Goal: Task Accomplishment & Management: Manage account settings

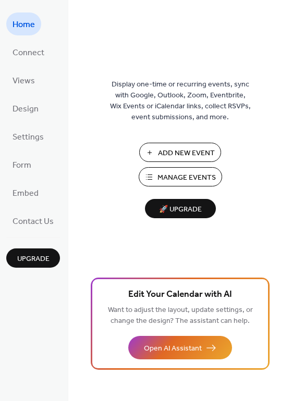
click at [209, 178] on span "Manage Events" at bounding box center [186, 177] width 58 height 11
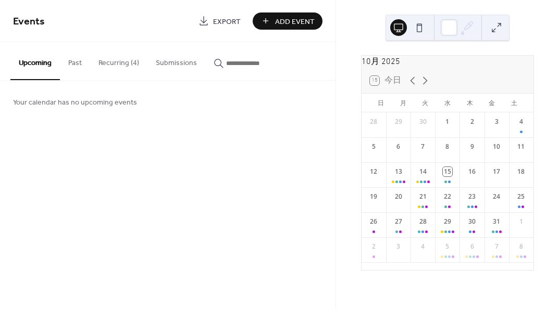
click at [111, 58] on button "Recurring (4)" at bounding box center [118, 60] width 57 height 37
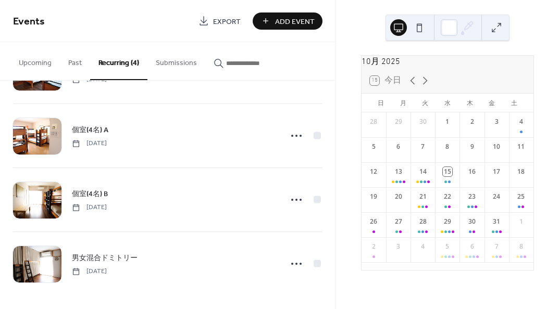
scroll to position [57, 0]
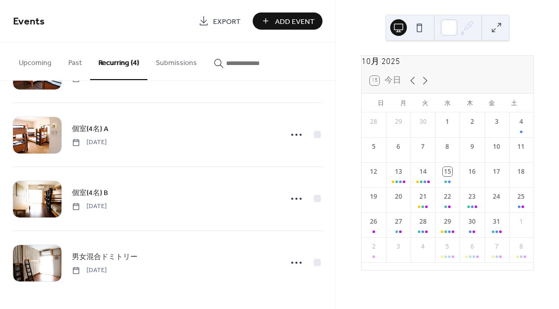
click at [94, 194] on span "個室(4名) B" at bounding box center [90, 193] width 36 height 11
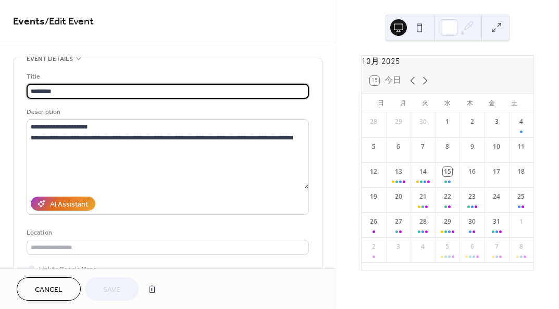
type input "**********"
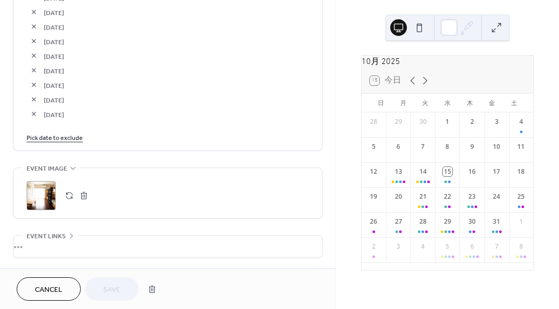
scroll to position [1928, 0]
click at [76, 135] on link "Pick date to exclude" at bounding box center [55, 136] width 56 height 11
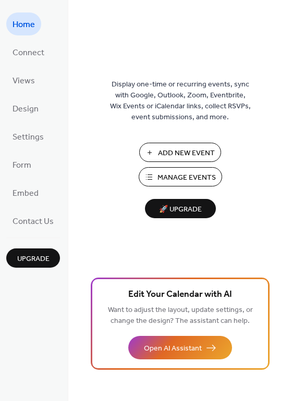
click at [175, 178] on span "Manage Events" at bounding box center [186, 177] width 58 height 11
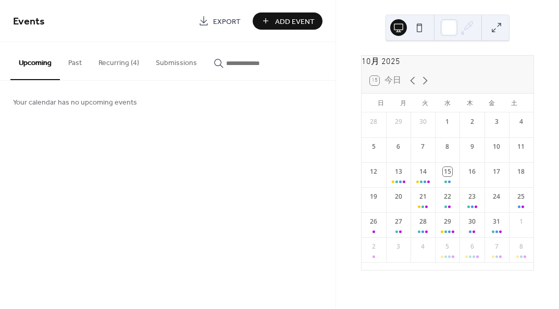
click at [120, 66] on button "Recurring (4)" at bounding box center [118, 60] width 57 height 37
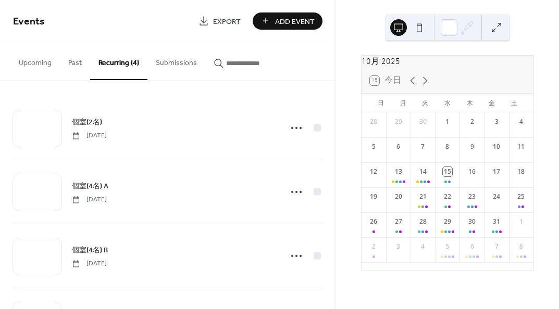
click at [93, 126] on span "個室(2名)" at bounding box center [87, 122] width 30 height 11
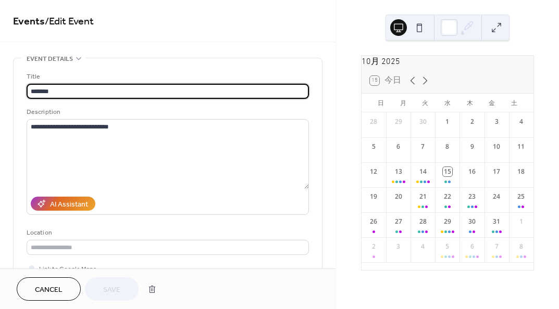
type input "**********"
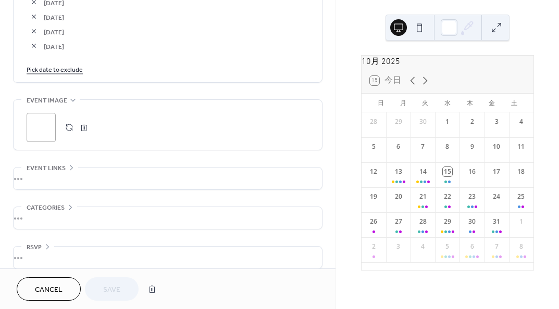
scroll to position [2165, 0]
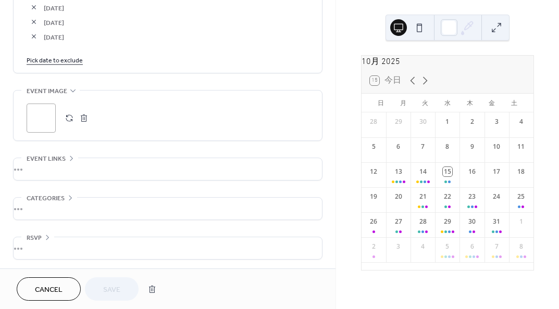
click at [69, 59] on link "Pick date to exclude" at bounding box center [55, 59] width 56 height 11
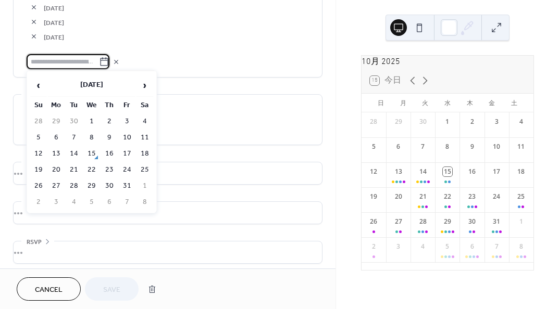
click at [58, 149] on td "13" at bounding box center [56, 153] width 17 height 15
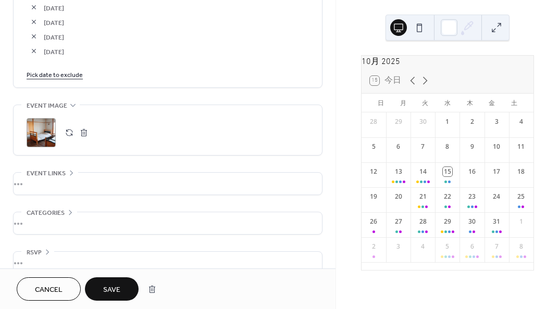
click at [70, 69] on link "Pick date to exclude" at bounding box center [55, 74] width 56 height 11
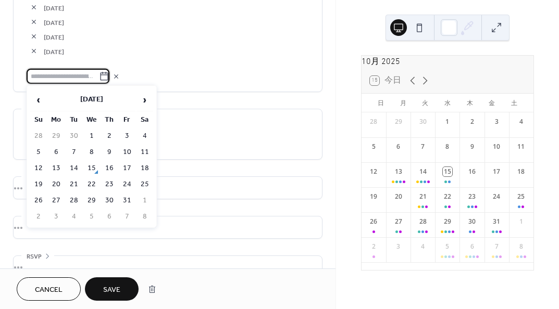
click at [77, 166] on td "14" at bounding box center [74, 168] width 17 height 15
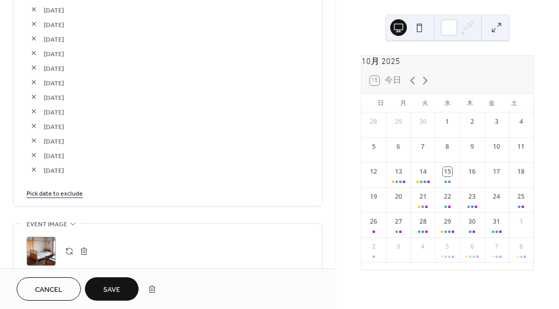
scroll to position [2008, 0]
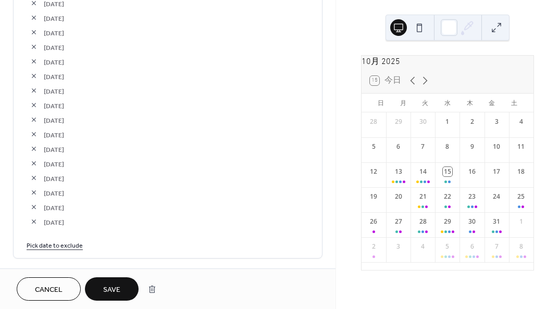
click at [31, 59] on button "button" at bounding box center [34, 61] width 15 height 15
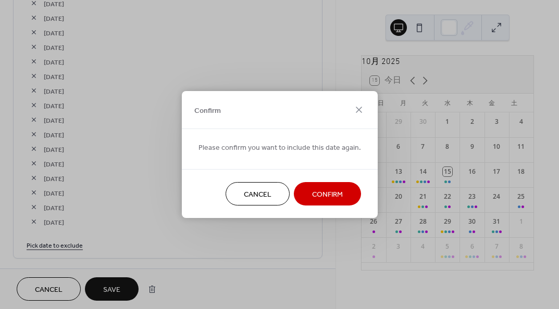
click at [306, 195] on button "Confirm" at bounding box center [327, 193] width 67 height 23
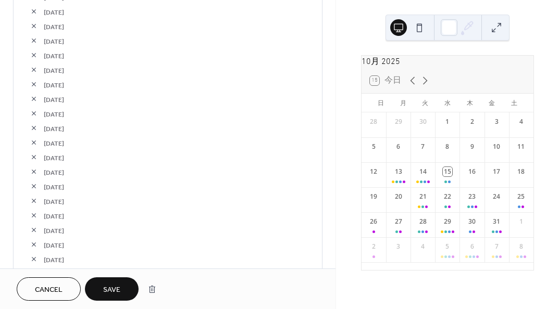
scroll to position [1904, 0]
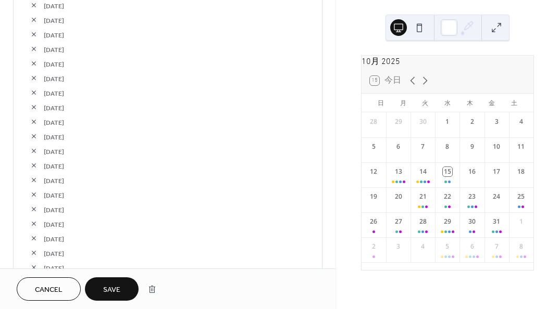
click at [32, 90] on button "button" at bounding box center [34, 92] width 15 height 15
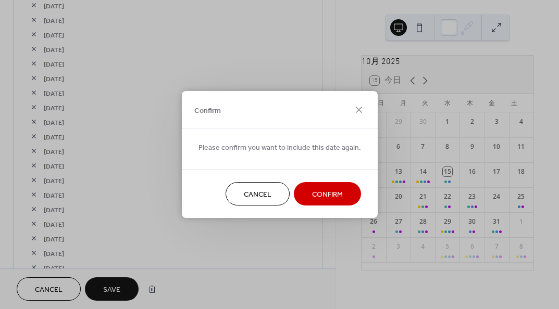
click at [320, 190] on span "Confirm" at bounding box center [327, 195] width 31 height 11
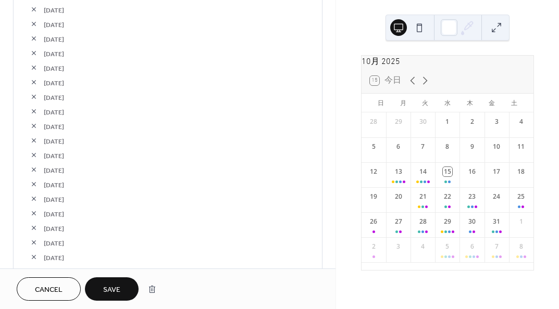
scroll to position [1644, 0]
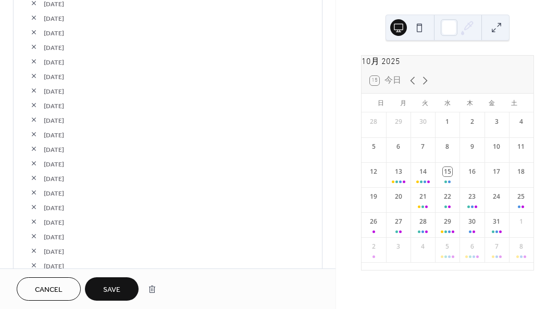
click at [33, 56] on button "button" at bounding box center [34, 61] width 15 height 15
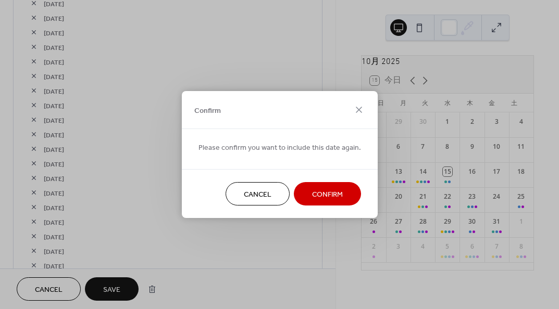
click at [303, 185] on button "Confirm" at bounding box center [327, 193] width 67 height 23
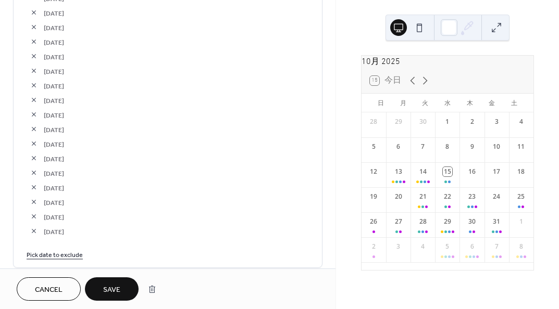
scroll to position [1956, 0]
click at [119, 281] on button "Save" at bounding box center [112, 289] width 54 height 23
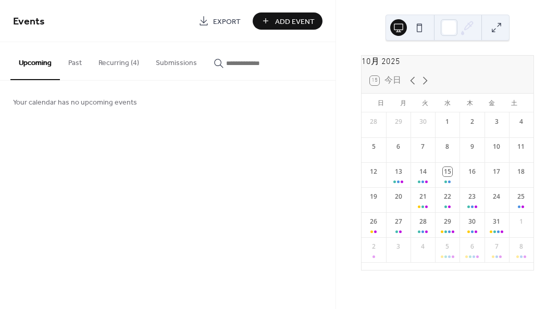
click at [426, 85] on icon at bounding box center [425, 81] width 5 height 8
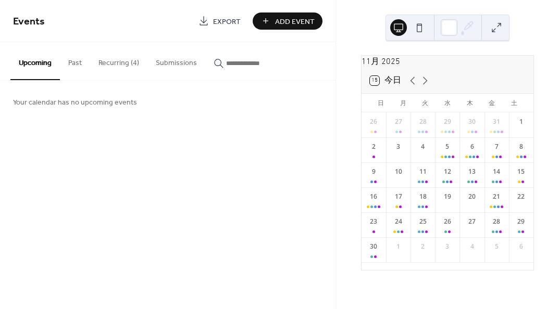
click at [129, 58] on button "Recurring (4)" at bounding box center [118, 60] width 57 height 37
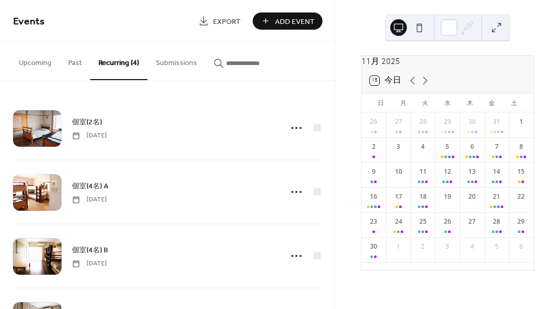
click at [118, 123] on div "個室(2名) Friday, August 1, 2025" at bounding box center [173, 127] width 203 height 23
click at [95, 119] on span "個室(2名)" at bounding box center [87, 122] width 30 height 11
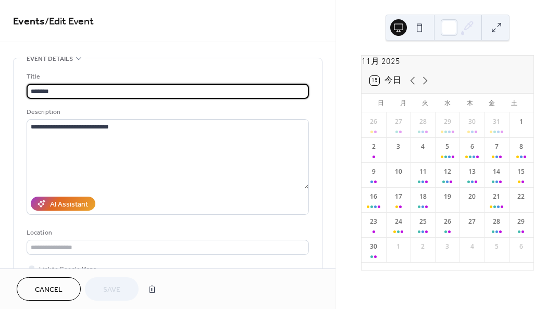
type input "**********"
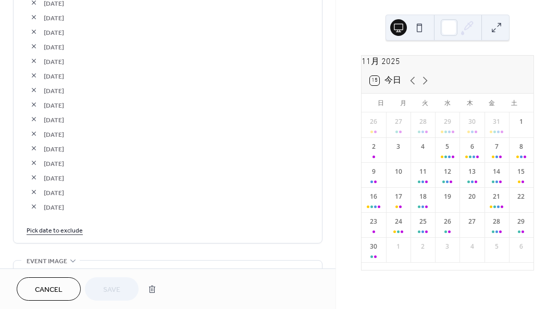
scroll to position [2084, 0]
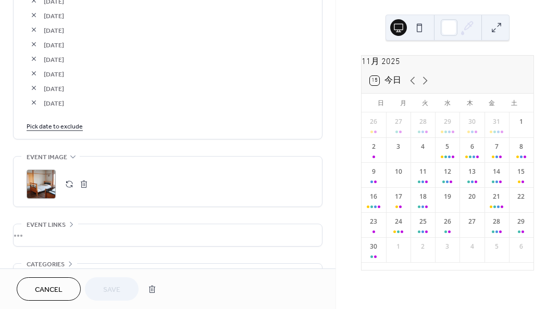
click at [54, 122] on link "Pick date to exclude" at bounding box center [55, 125] width 56 height 11
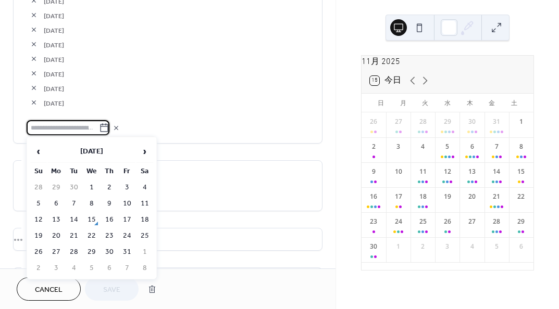
click at [143, 155] on span "›" at bounding box center [145, 151] width 16 height 21
click at [127, 197] on td "7" at bounding box center [127, 203] width 17 height 15
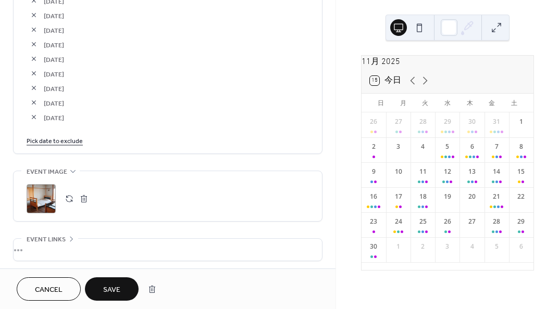
click at [70, 142] on link "Pick date to exclude" at bounding box center [55, 140] width 56 height 11
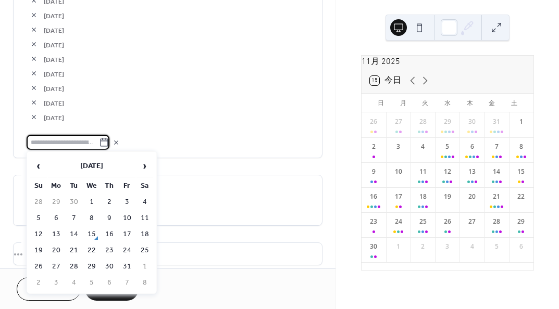
click at [143, 164] on span "›" at bounding box center [145, 166] width 16 height 21
click at [142, 228] on td "15" at bounding box center [144, 234] width 17 height 15
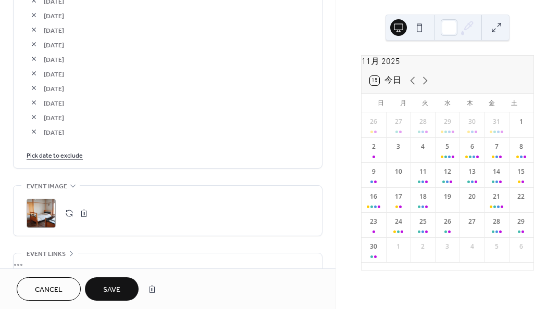
click at [73, 156] on link "Pick date to exclude" at bounding box center [55, 155] width 56 height 11
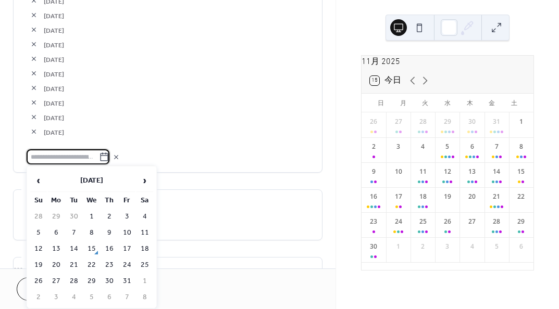
click at [152, 177] on span "›" at bounding box center [145, 180] width 16 height 21
click at [121, 260] on td "21" at bounding box center [127, 265] width 17 height 15
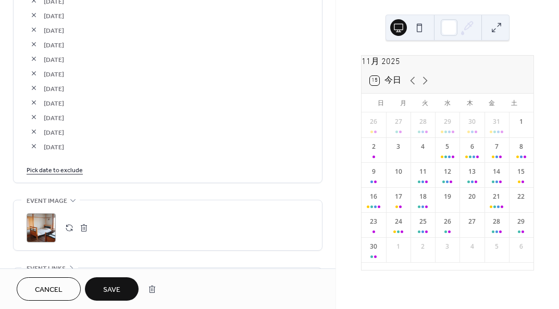
click at [424, 87] on icon at bounding box center [425, 80] width 13 height 13
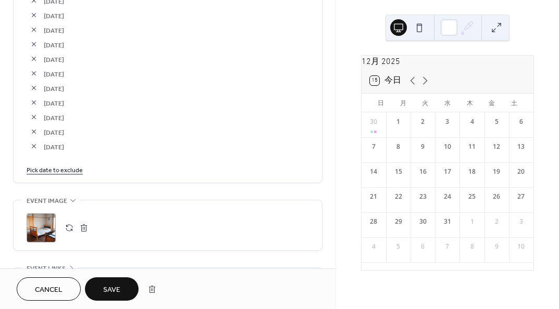
click at [413, 87] on icon at bounding box center [412, 80] width 13 height 13
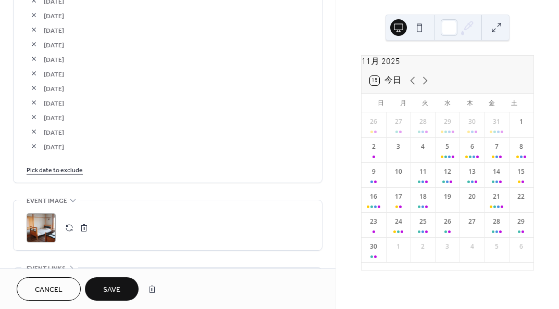
click at [121, 286] on button "Save" at bounding box center [112, 289] width 54 height 23
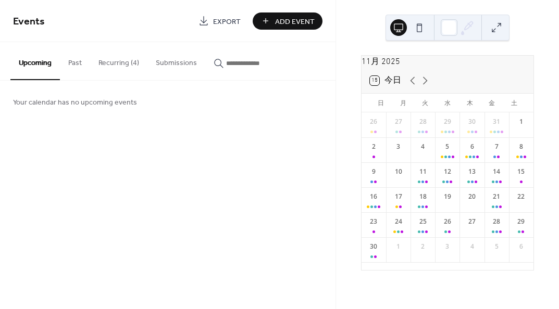
click at [128, 67] on button "Recurring (4)" at bounding box center [118, 60] width 57 height 37
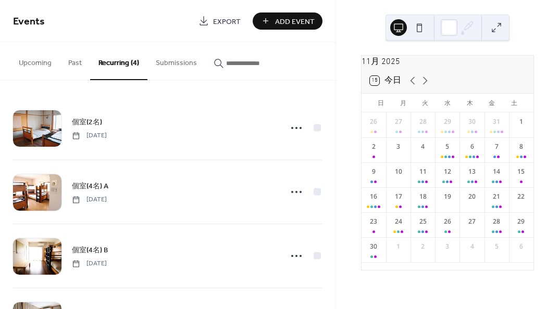
click at [88, 120] on span "個室(2名)" at bounding box center [87, 122] width 30 height 11
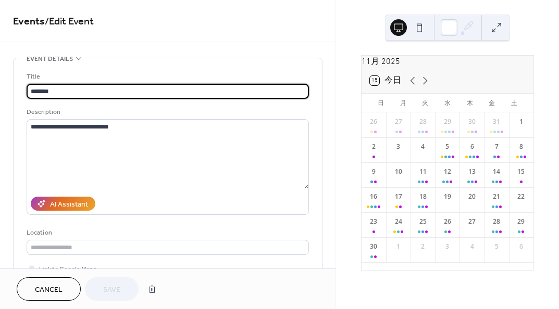
type input "**********"
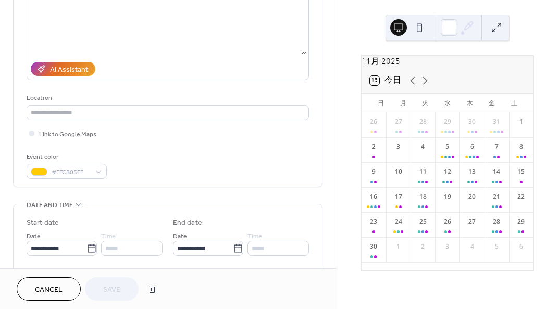
scroll to position [156, 0]
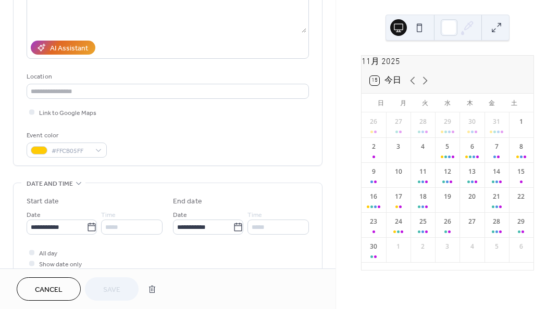
click at [32, 281] on button "Cancel" at bounding box center [49, 289] width 64 height 23
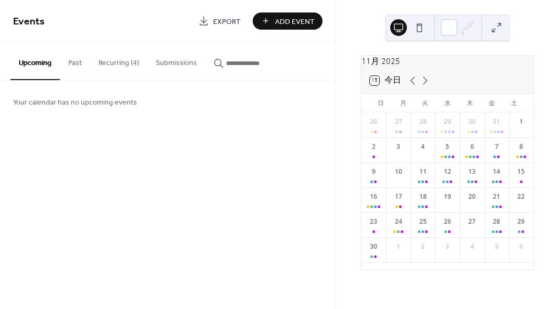
click at [118, 57] on button "Recurring (4)" at bounding box center [118, 60] width 57 height 37
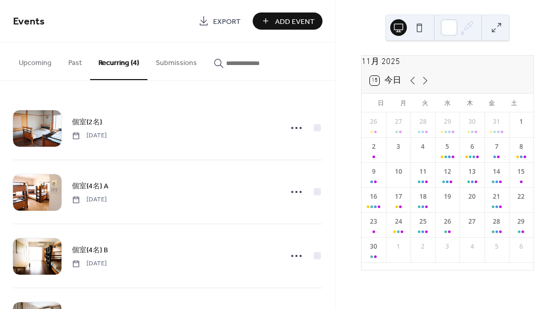
click at [97, 185] on span "個室(4名) A" at bounding box center [90, 186] width 36 height 11
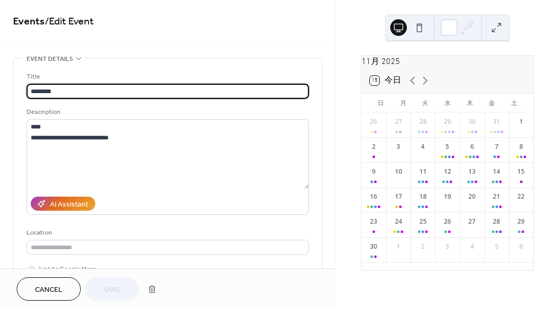
type input "**********"
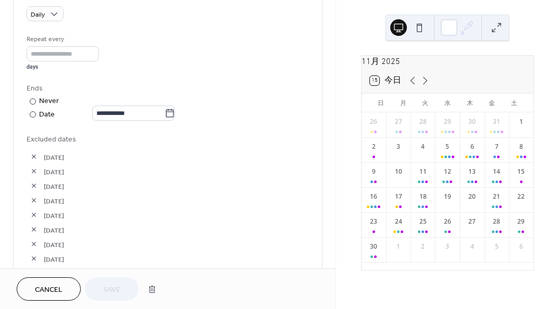
scroll to position [573, 0]
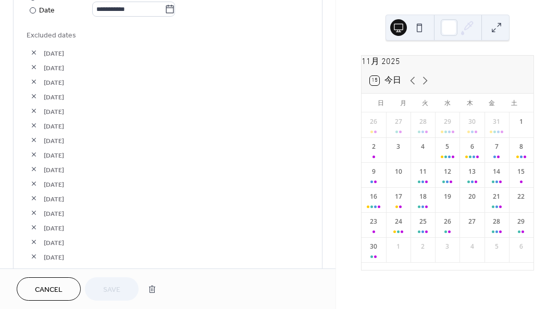
click at [415, 83] on icon at bounding box center [412, 80] width 13 height 13
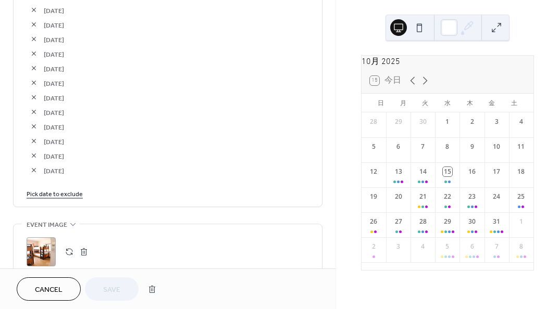
scroll to position [1928, 0]
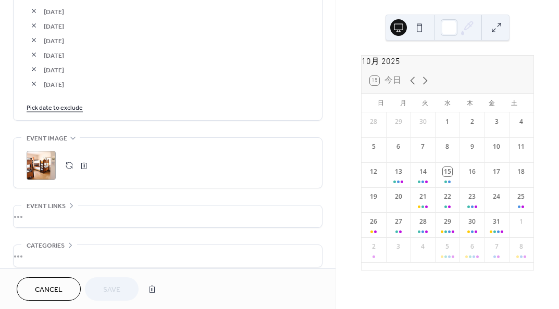
click at [70, 106] on link "Pick date to exclude" at bounding box center [55, 107] width 56 height 11
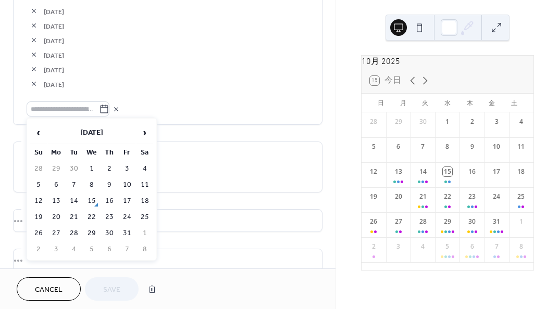
click at [56, 196] on td "13" at bounding box center [56, 201] width 17 height 15
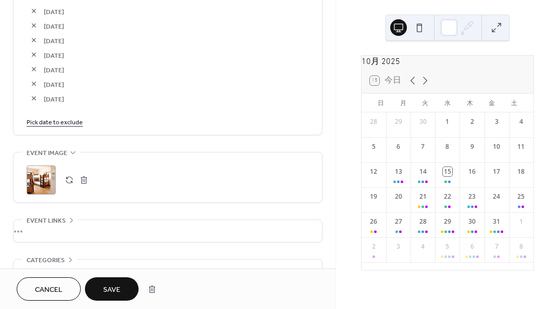
click at [78, 120] on link "Pick date to exclude" at bounding box center [55, 121] width 56 height 11
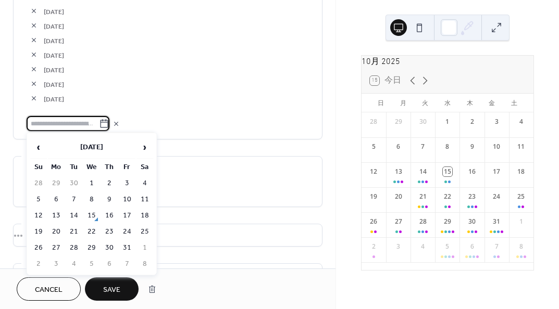
click at [78, 212] on td "14" at bounding box center [74, 215] width 17 height 15
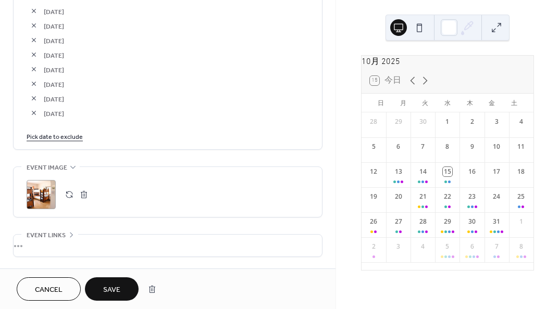
click at [72, 132] on link "Pick date to exclude" at bounding box center [55, 136] width 56 height 11
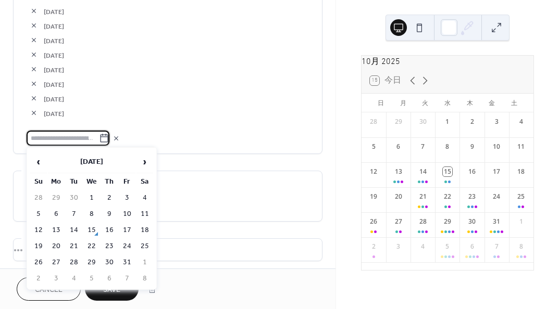
click at [96, 229] on td "15" at bounding box center [91, 230] width 17 height 15
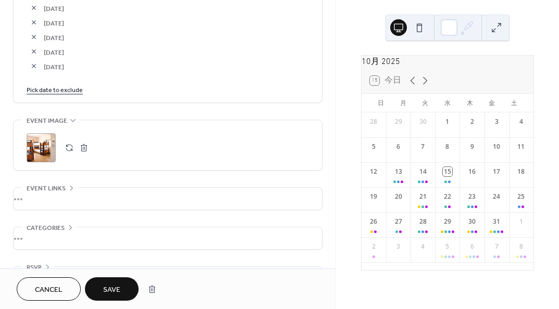
scroll to position [1967, 0]
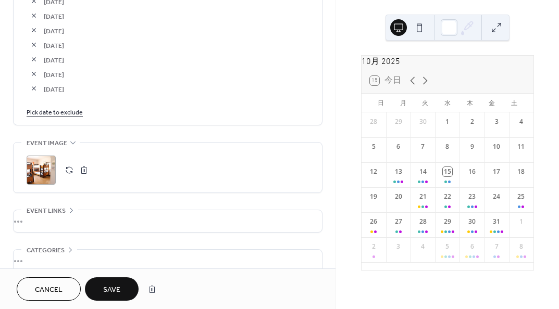
click at [48, 109] on link "Pick date to exclude" at bounding box center [55, 111] width 56 height 11
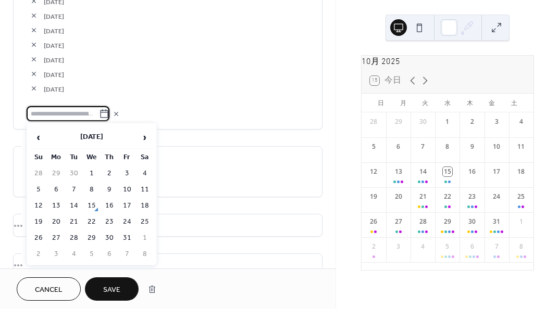
click at [109, 235] on td "30" at bounding box center [109, 238] width 17 height 15
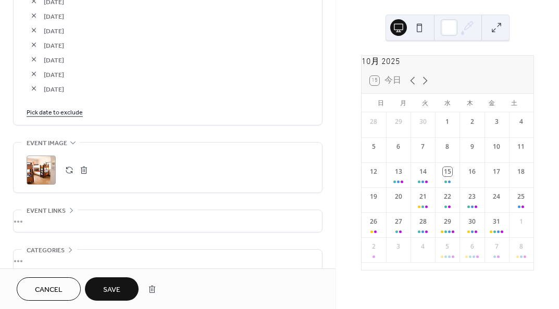
click at [427, 87] on icon at bounding box center [425, 80] width 13 height 13
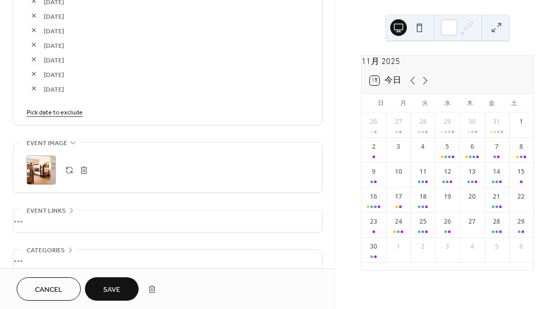
click at [70, 107] on link "Pick date to exclude" at bounding box center [55, 111] width 56 height 11
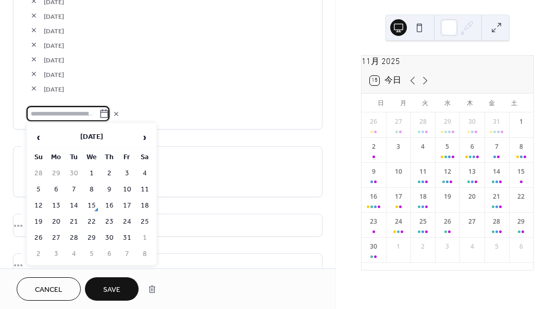
click at [140, 135] on span "›" at bounding box center [145, 137] width 16 height 21
click at [126, 220] on td "21" at bounding box center [127, 222] width 17 height 15
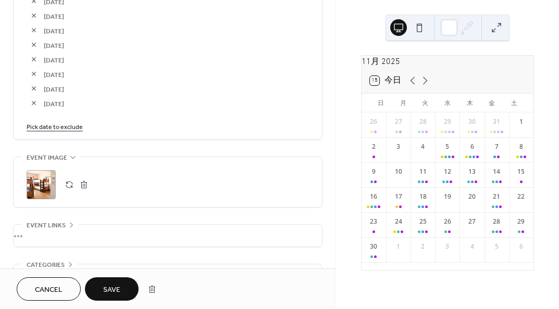
click at [109, 288] on span "Save" at bounding box center [111, 290] width 17 height 11
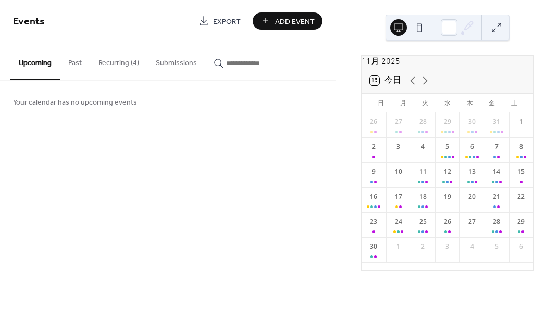
click at [128, 69] on button "Recurring (4)" at bounding box center [118, 60] width 57 height 37
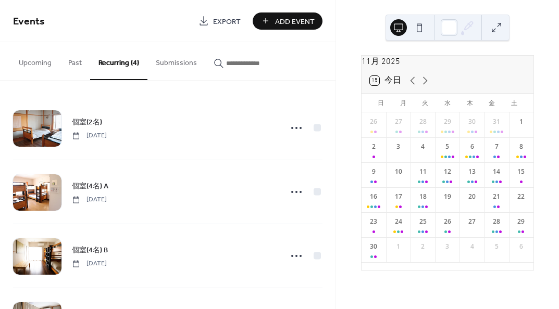
click at [82, 248] on span "個室(4名) B" at bounding box center [90, 250] width 36 height 11
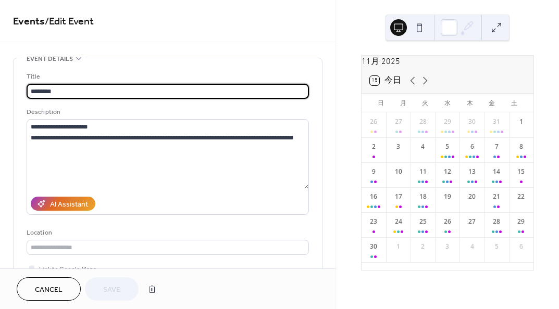
type input "**********"
click at [412, 87] on icon at bounding box center [412, 80] width 13 height 13
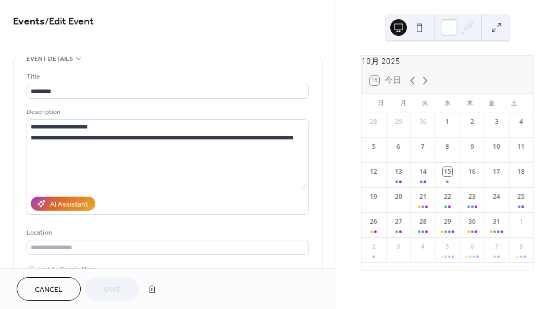
click at [319, 159] on div "**********" at bounding box center [167, 190] width 309 height 265
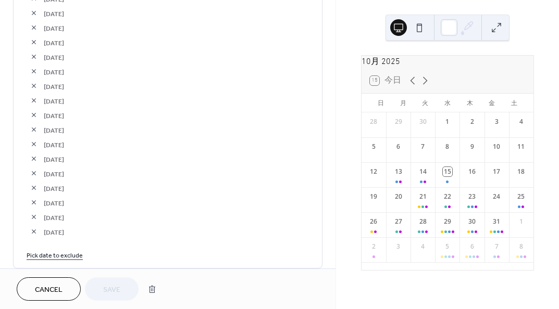
scroll to position [2019, 0]
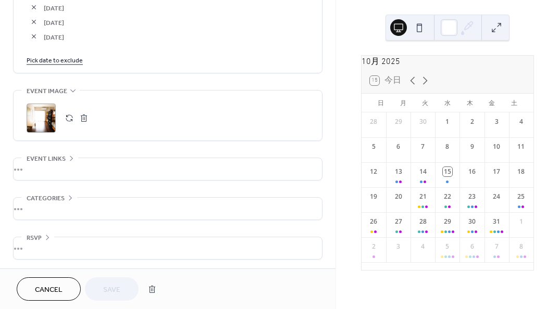
click at [72, 58] on link "Pick date to exclude" at bounding box center [55, 59] width 56 height 11
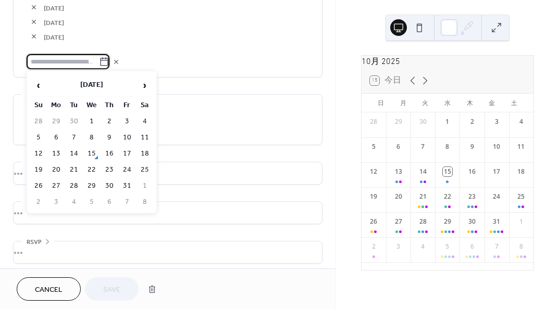
click at [143, 84] on span "›" at bounding box center [145, 85] width 16 height 21
click at [36, 82] on span "‹" at bounding box center [39, 85] width 16 height 21
click at [52, 143] on td "6" at bounding box center [56, 137] width 17 height 15
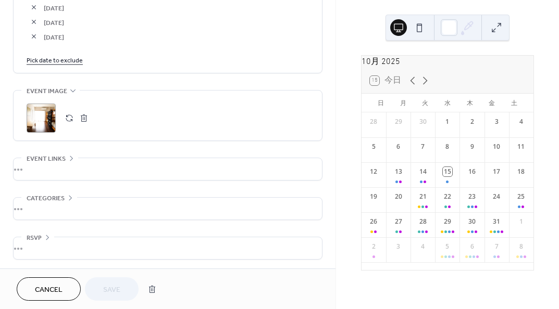
click at [80, 61] on link "Pick date to exclude" at bounding box center [55, 59] width 56 height 11
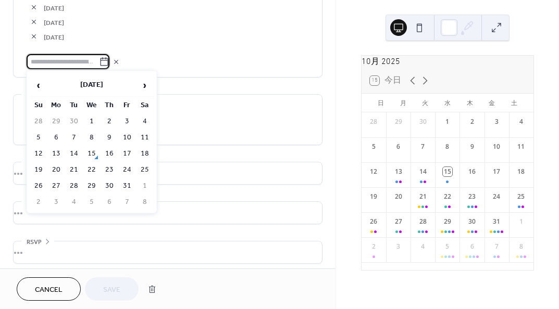
click at [56, 147] on td "13" at bounding box center [56, 153] width 17 height 15
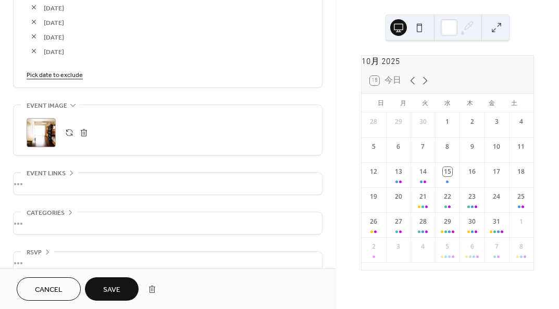
click at [73, 72] on link "Pick date to exclude" at bounding box center [55, 74] width 56 height 11
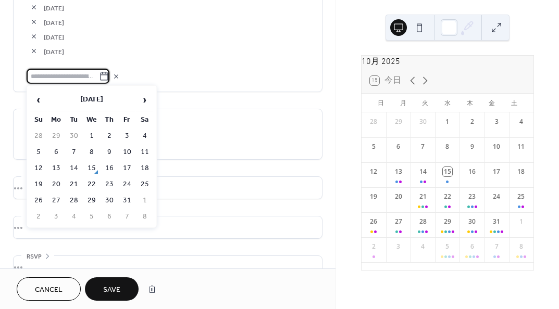
click at [76, 164] on td "14" at bounding box center [74, 168] width 17 height 15
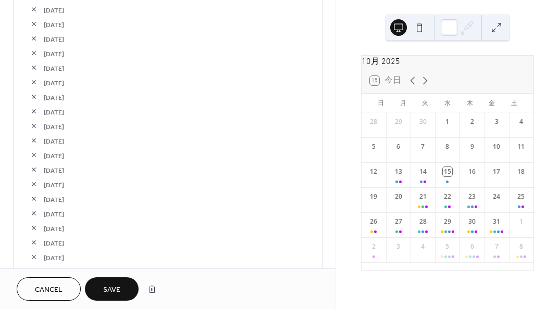
scroll to position [1498, 0]
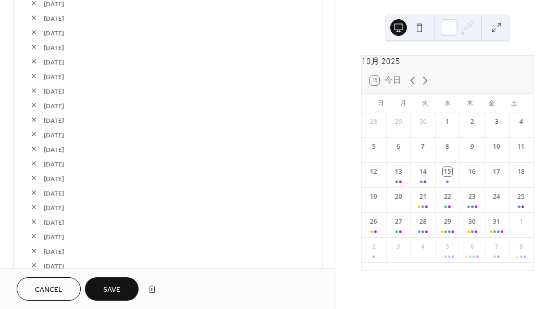
click at [34, 29] on button "button" at bounding box center [34, 32] width 15 height 15
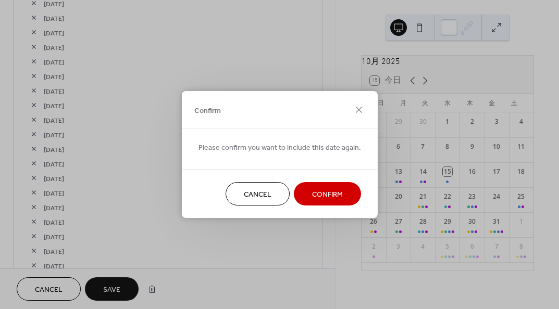
click at [321, 194] on span "Confirm" at bounding box center [327, 195] width 31 height 11
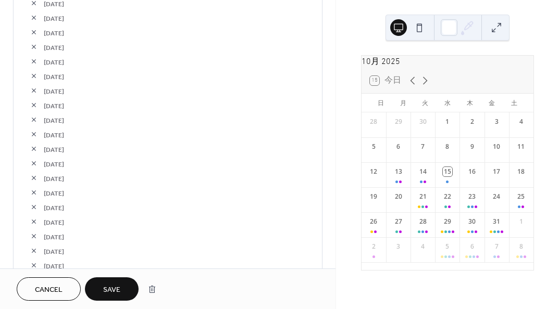
click at [118, 281] on button "Save" at bounding box center [112, 289] width 54 height 23
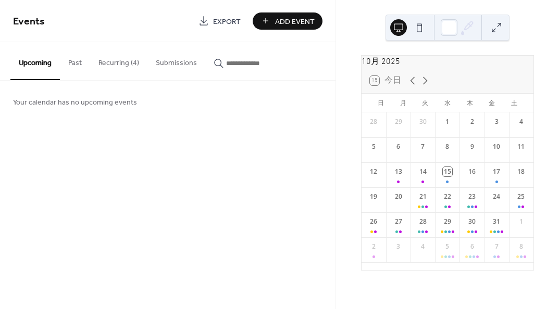
click at [123, 58] on button "Recurring (4)" at bounding box center [118, 60] width 57 height 37
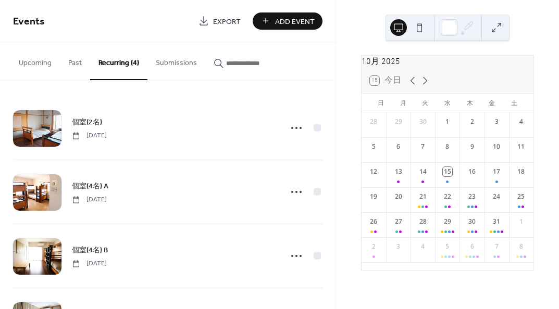
scroll to position [52, 0]
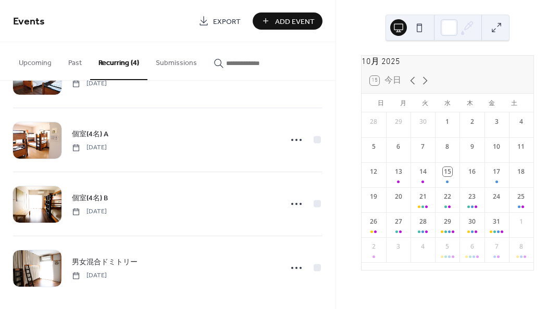
click at [100, 198] on span "個室(4名) B" at bounding box center [90, 198] width 36 height 11
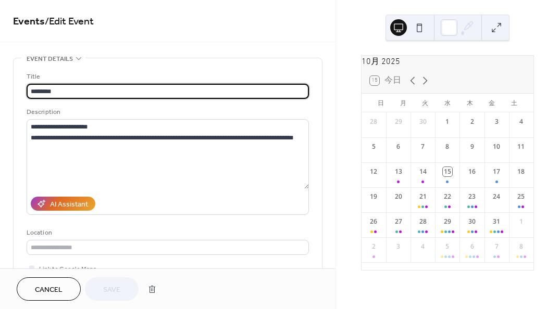
type input "**********"
click at [430, 87] on icon at bounding box center [425, 80] width 13 height 13
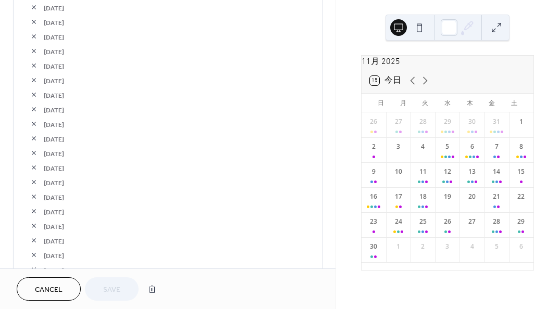
scroll to position [1721, 0]
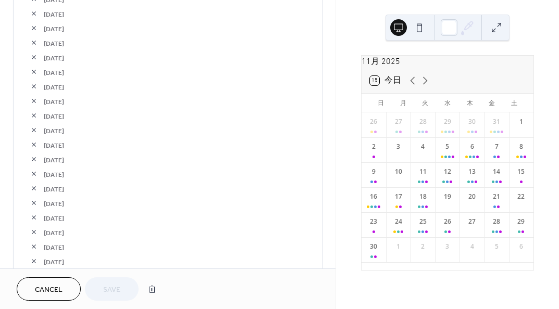
click at [36, 143] on button "button" at bounding box center [34, 145] width 15 height 15
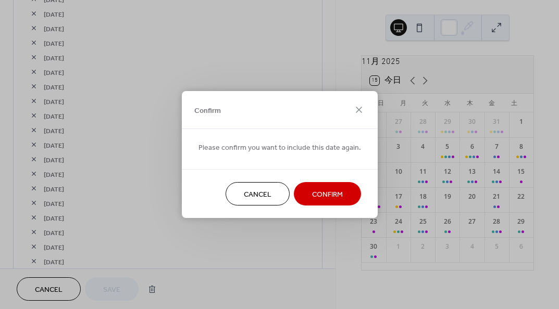
click at [342, 195] on button "Confirm" at bounding box center [327, 193] width 67 height 23
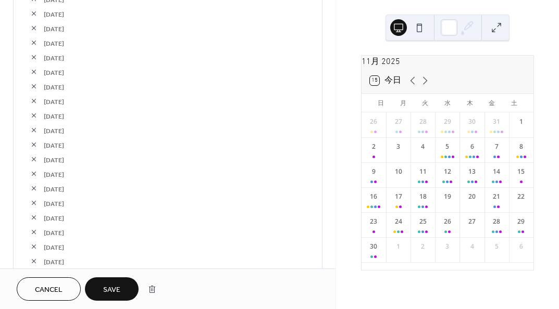
click at [32, 201] on button "button" at bounding box center [34, 203] width 15 height 15
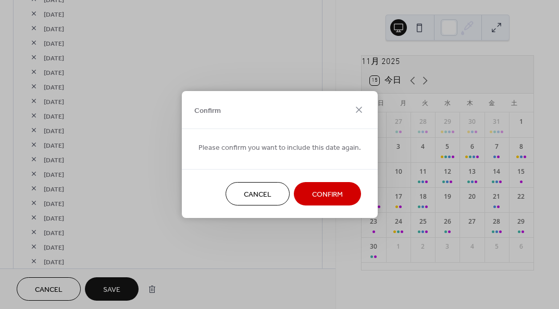
click at [331, 201] on span "Confirm" at bounding box center [327, 195] width 31 height 11
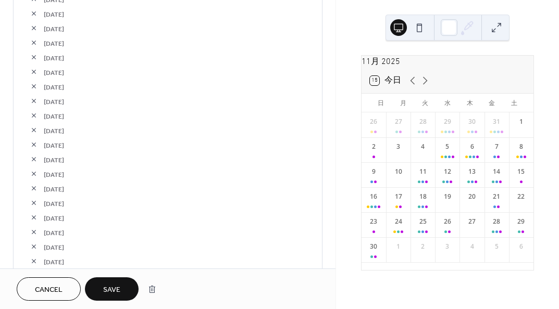
click at [121, 285] on button "Save" at bounding box center [112, 289] width 54 height 23
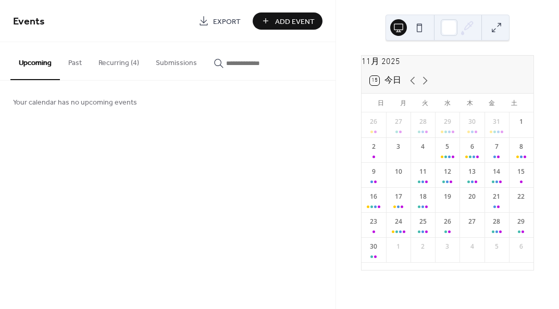
click at [127, 65] on button "Recurring (4)" at bounding box center [118, 60] width 57 height 37
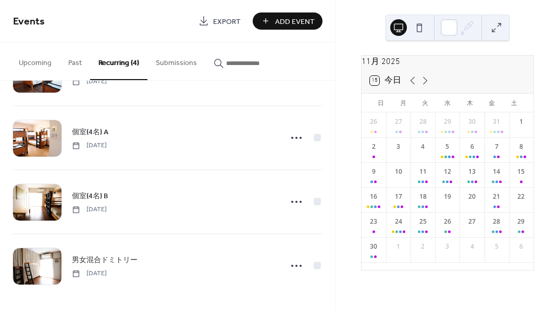
scroll to position [57, 0]
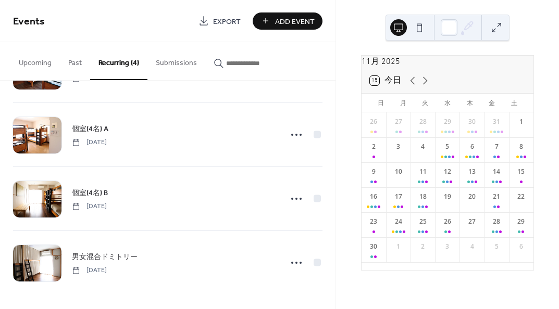
click at [91, 260] on span "男女混合ドミトリー" at bounding box center [105, 257] width 66 height 11
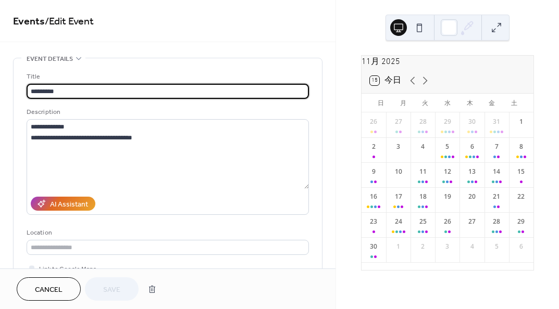
type input "**********"
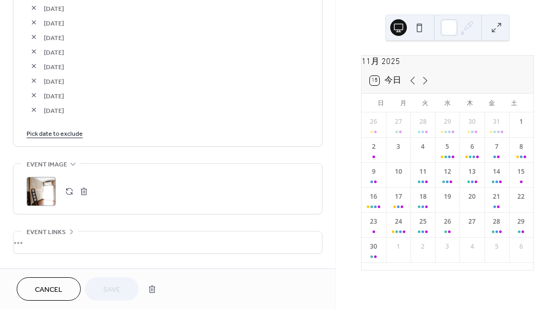
scroll to position [1771, 0]
click at [65, 127] on link "Pick date to exclude" at bounding box center [55, 132] width 56 height 11
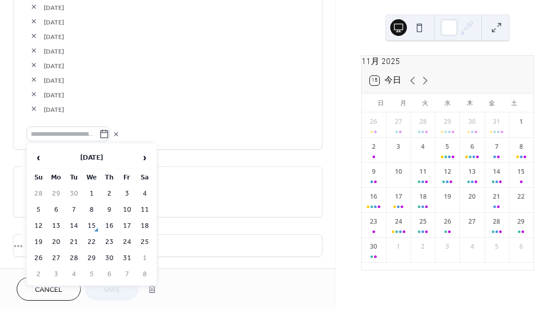
click at [54, 222] on td "13" at bounding box center [56, 226] width 17 height 15
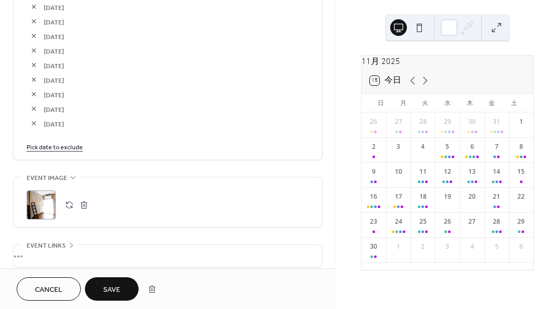
click at [67, 141] on link "Pick date to exclude" at bounding box center [55, 146] width 56 height 11
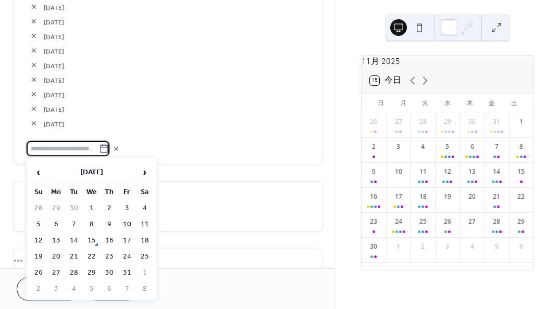
click at [75, 237] on td "14" at bounding box center [74, 240] width 17 height 15
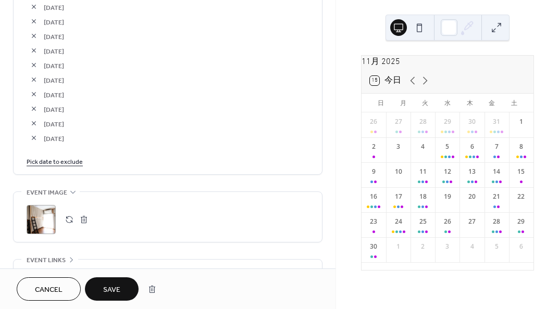
click at [412, 85] on icon at bounding box center [412, 81] width 5 height 8
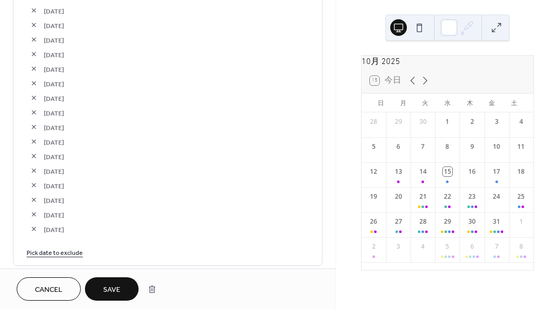
scroll to position [1667, 0]
click at [34, 150] on button "button" at bounding box center [34, 154] width 15 height 15
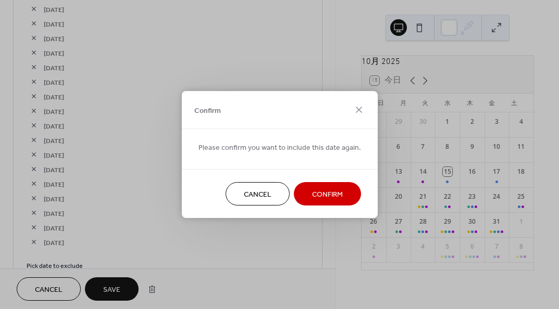
click at [311, 184] on button "Confirm" at bounding box center [327, 193] width 67 height 23
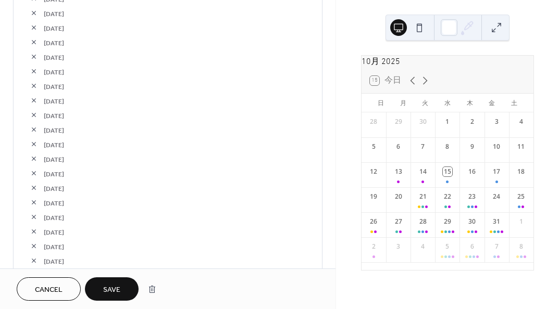
scroll to position [1354, 0]
click at [125, 288] on button "Save" at bounding box center [112, 289] width 54 height 23
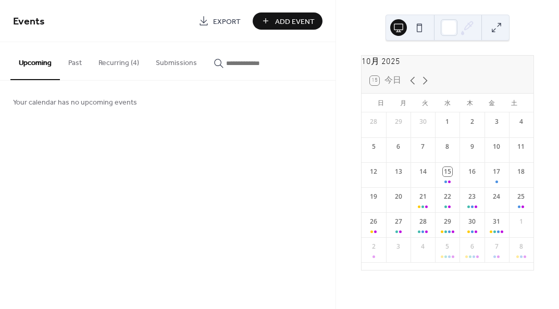
click at [117, 59] on button "Recurring (4)" at bounding box center [118, 60] width 57 height 37
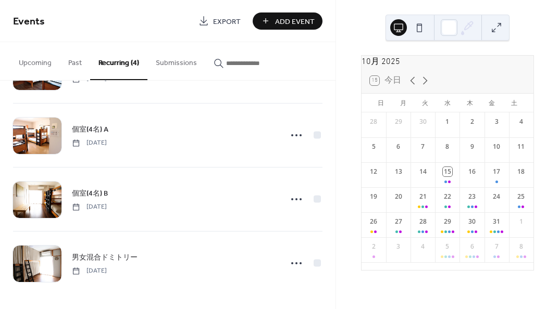
scroll to position [57, 0]
click at [104, 258] on span "男女混合ドミトリー" at bounding box center [105, 257] width 66 height 11
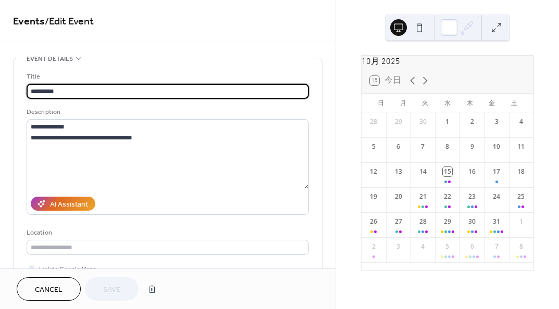
type input "**********"
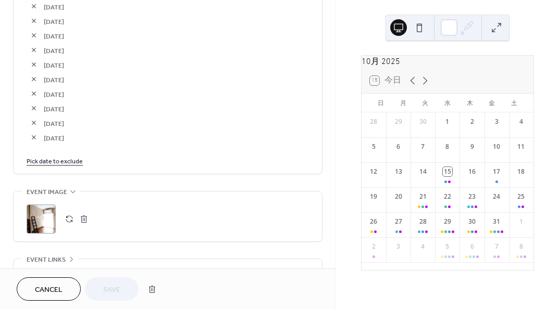
scroll to position [1823, 0]
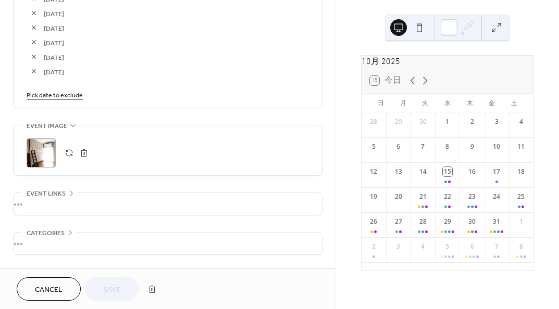
click at [77, 97] on link "Pick date to exclude" at bounding box center [55, 94] width 56 height 11
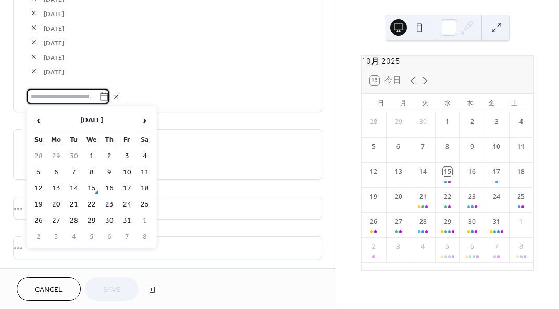
click at [147, 209] on td "25" at bounding box center [144, 204] width 17 height 15
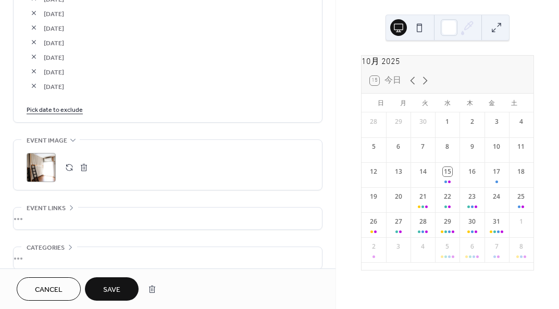
click at [428, 87] on icon at bounding box center [425, 80] width 13 height 13
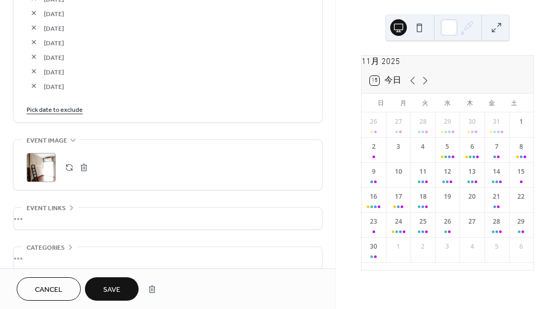
click at [119, 286] on span "Save" at bounding box center [111, 290] width 17 height 11
